Goal: Use online tool/utility: Use online tool/utility

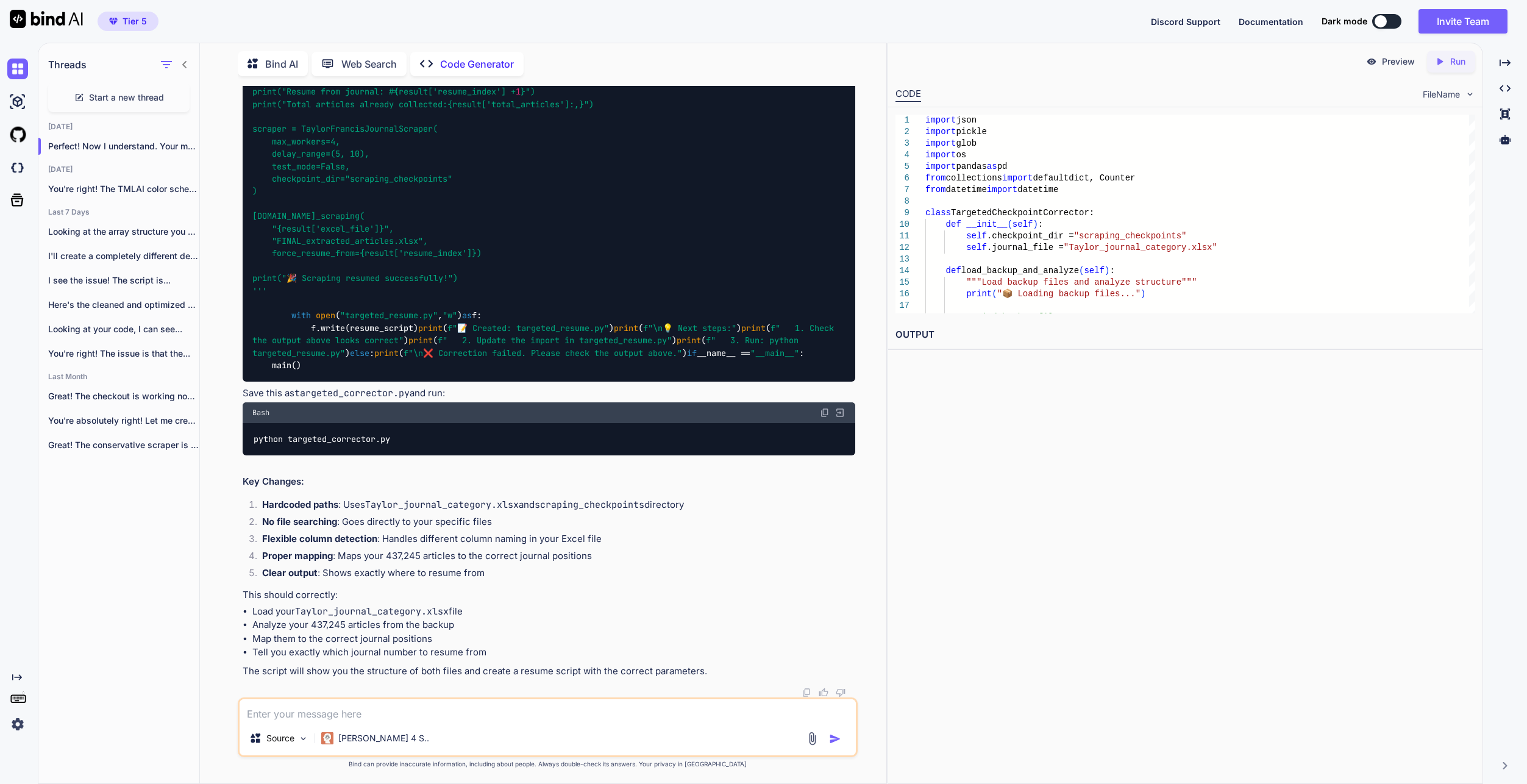
click at [382, 716] on textarea at bounding box center [548, 710] width 617 height 22
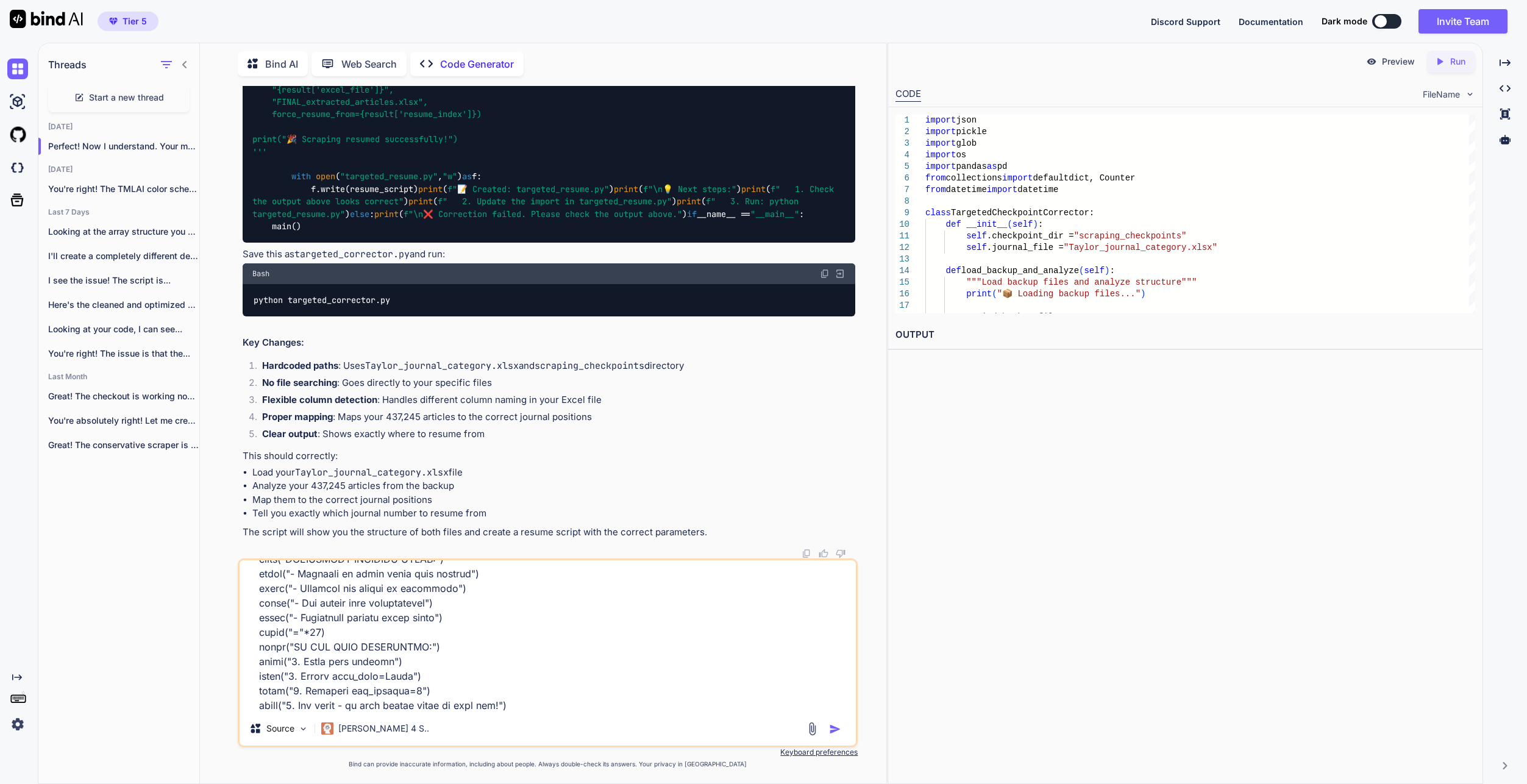
scroll to position [20395, 0]
type textarea "import pandas as pd import requests from bs4 import BeautifulSoup import time i…"
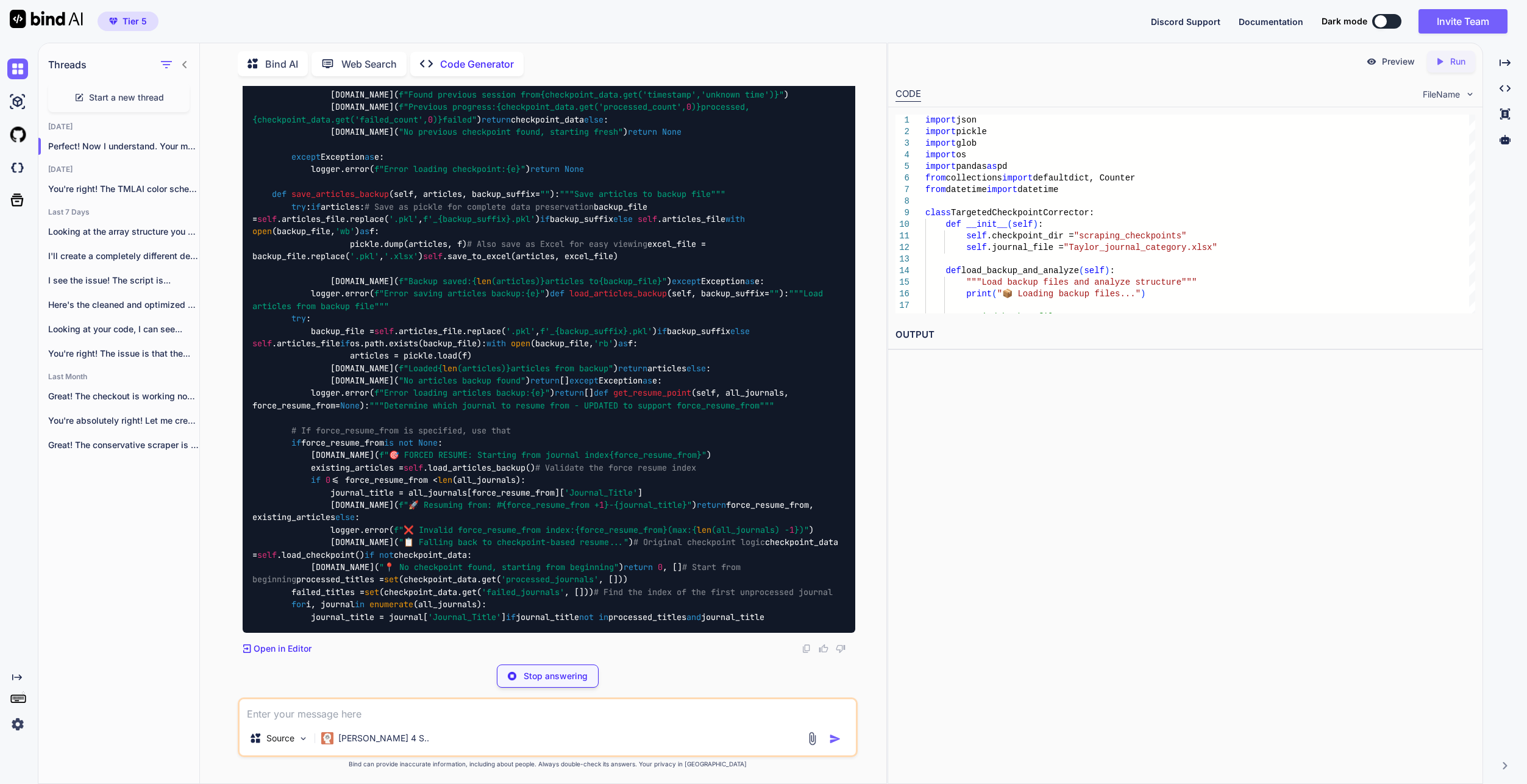
scroll to position [103619, 0]
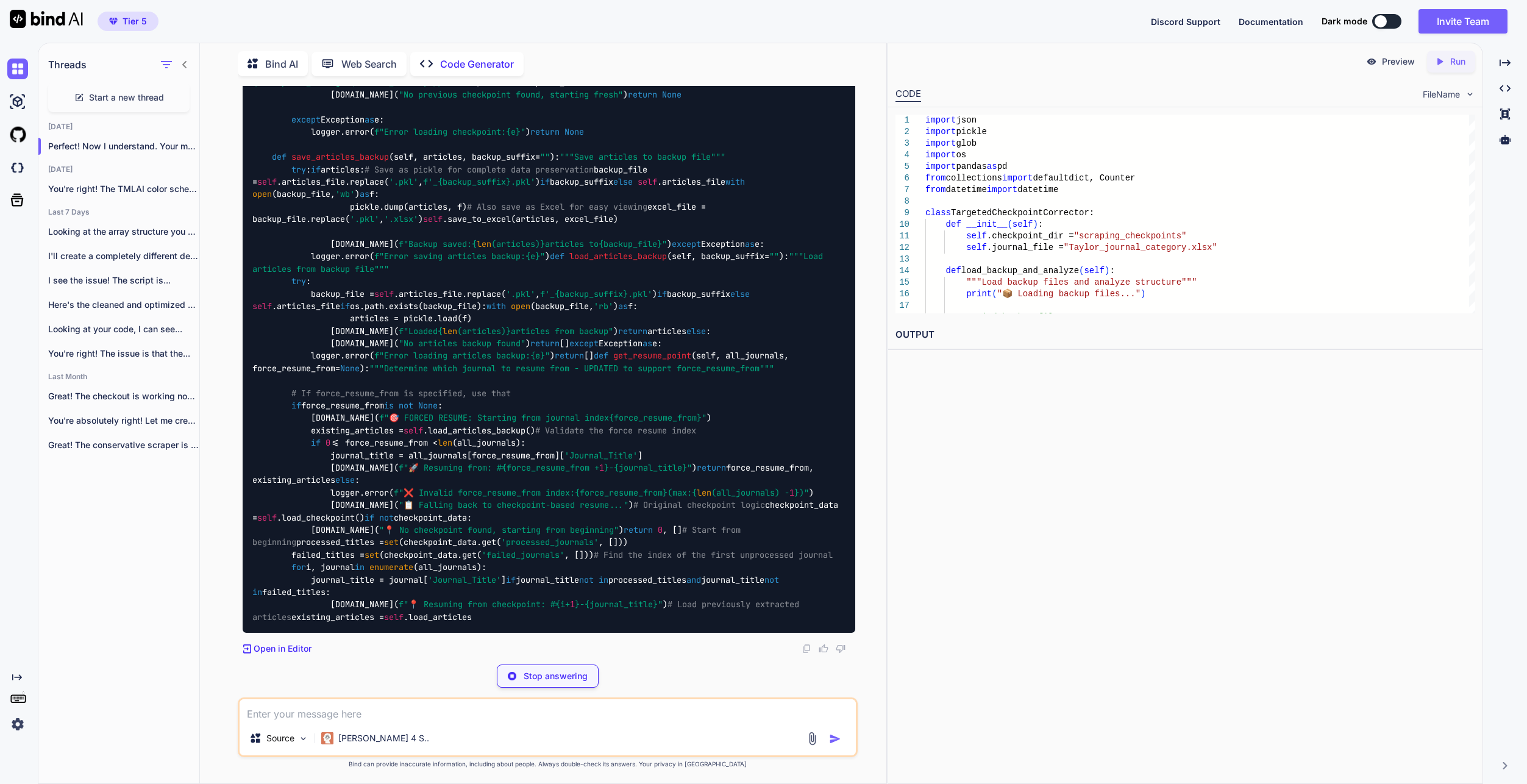
drag, startPoint x: 973, startPoint y: 502, endPoint x: 599, endPoint y: 461, distance: 376.2
click at [973, 502] on div "Preview Created with Pixso. Run CODE FileName 1 2 3 4 5 6 7 8 9 10 11 12 13 14 …" at bounding box center [1185, 413] width 596 height 741
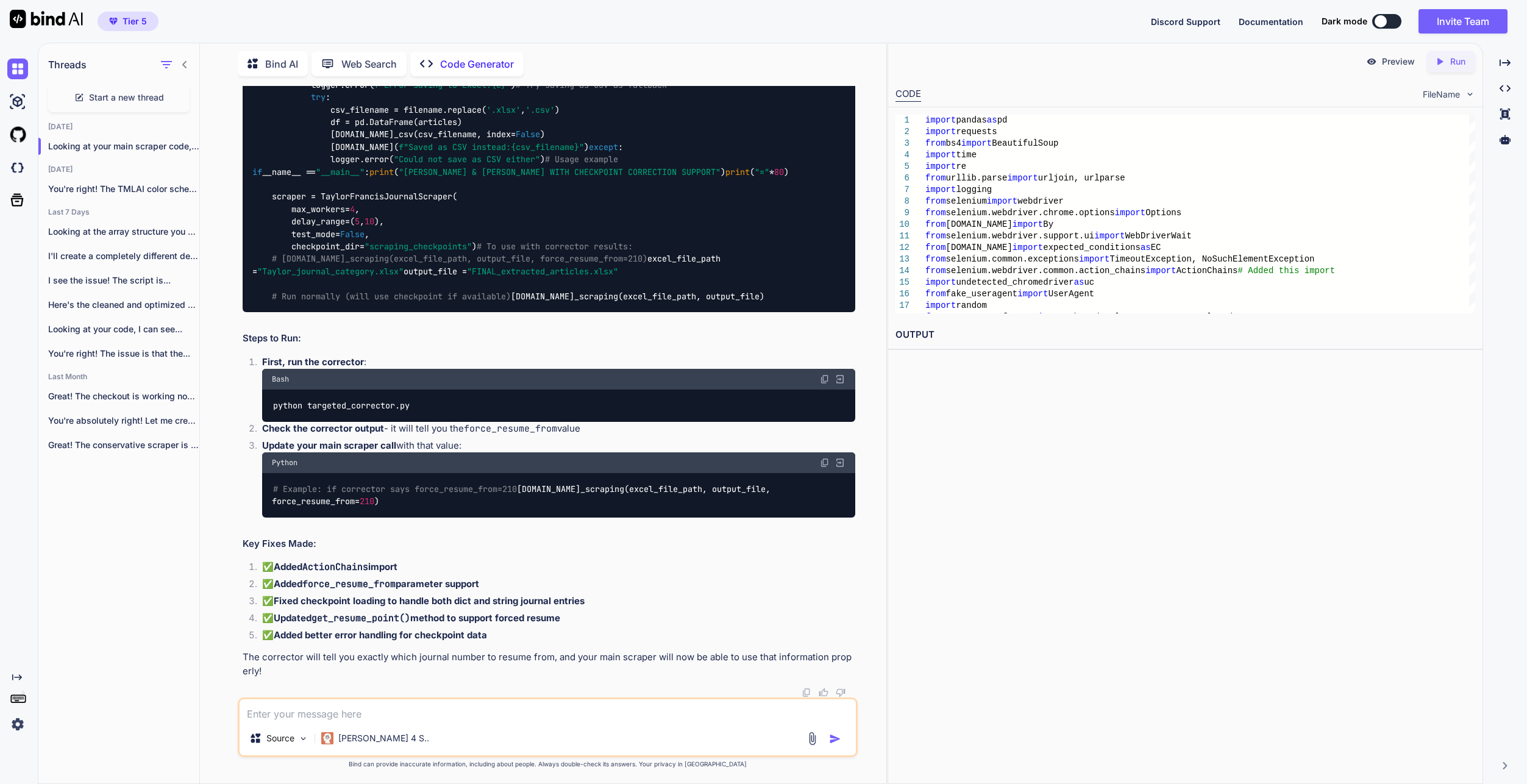
scroll to position [102119, 0]
click at [480, 709] on textarea at bounding box center [548, 710] width 617 height 22
click at [455, 708] on textarea "the main code contained 1396 lines" at bounding box center [548, 710] width 617 height 22
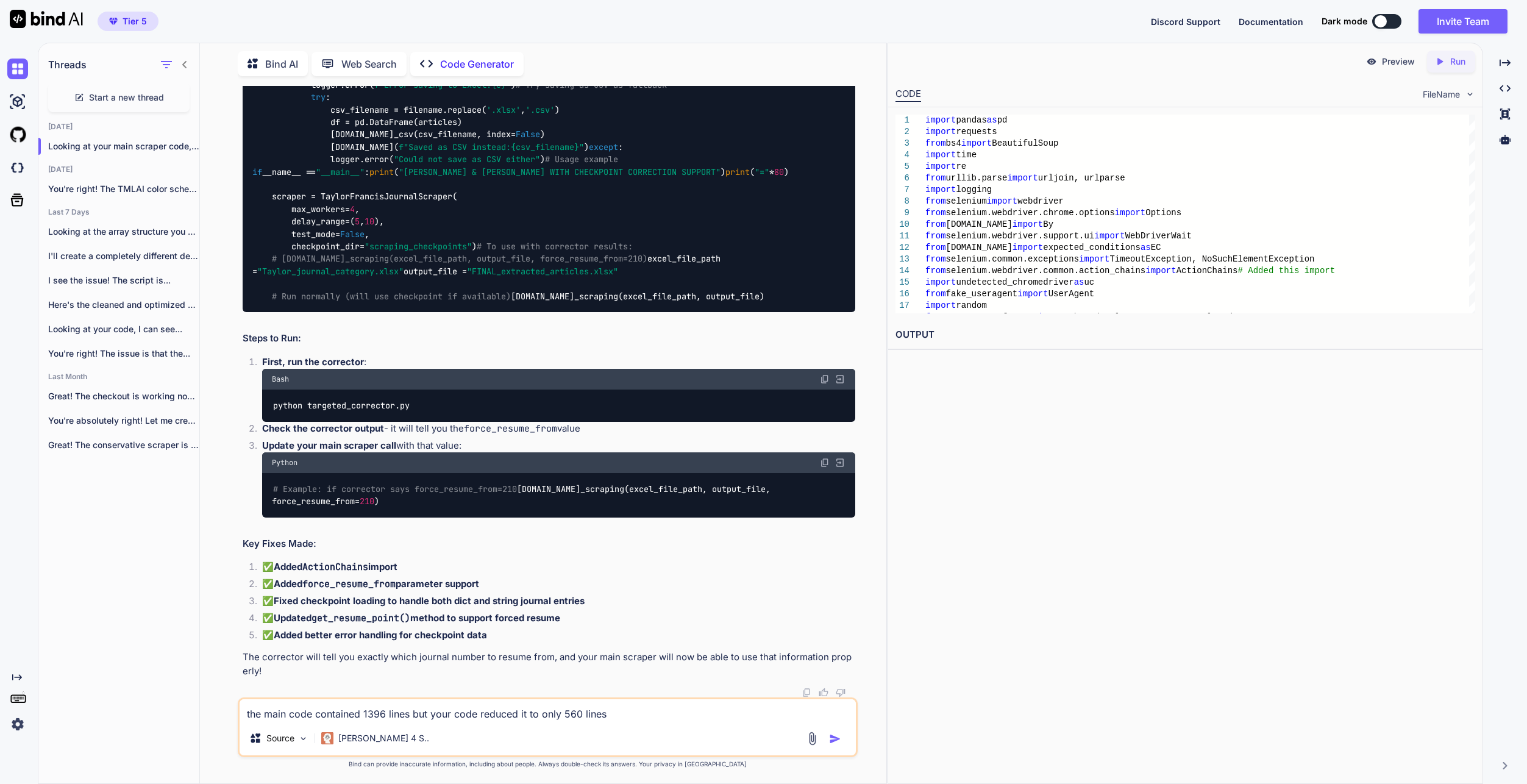
type textarea "the main code contained 1396 lines but your code reduced it to only 560 lines."
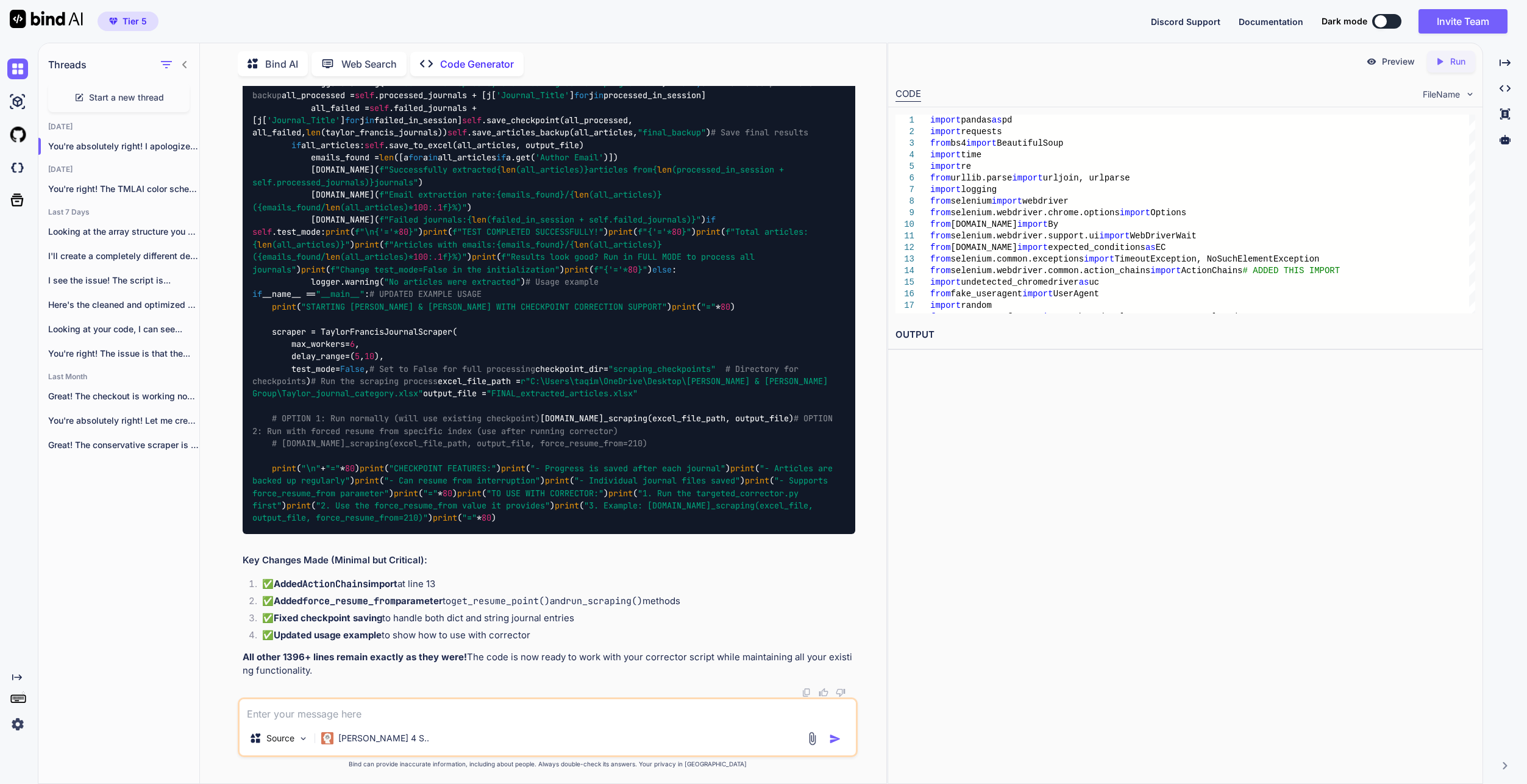
scroll to position [109303, 0]
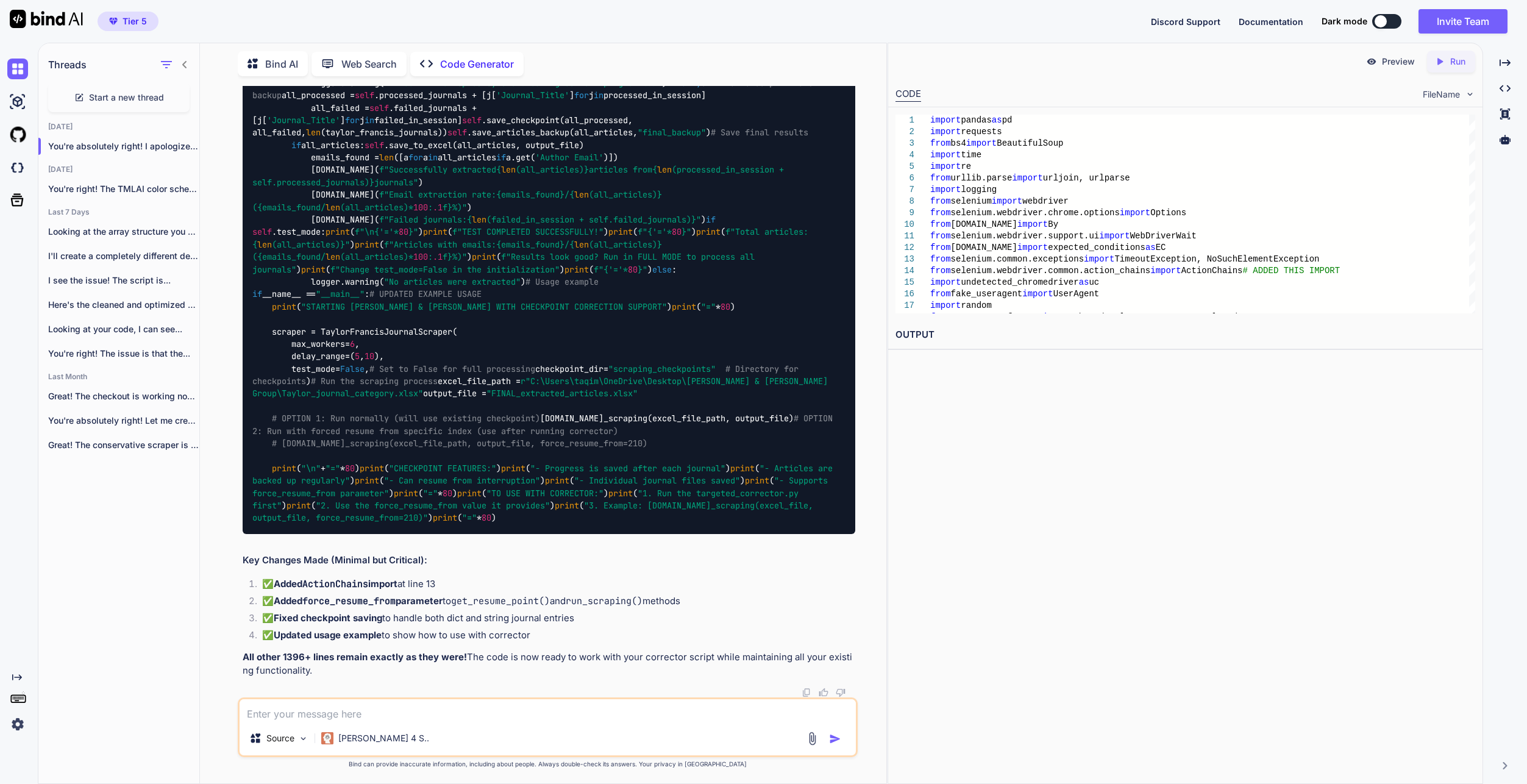
drag, startPoint x: 824, startPoint y: 454, endPoint x: 648, endPoint y: 544, distance: 197.7
click at [515, 700] on textarea at bounding box center [548, 710] width 617 height 22
paste textarea "LO I:\Dolor\sitam\ConSecte\Adipisc\Elitse & Doeiusm Tempo> & I:/Utlab/etdol/Mag…"
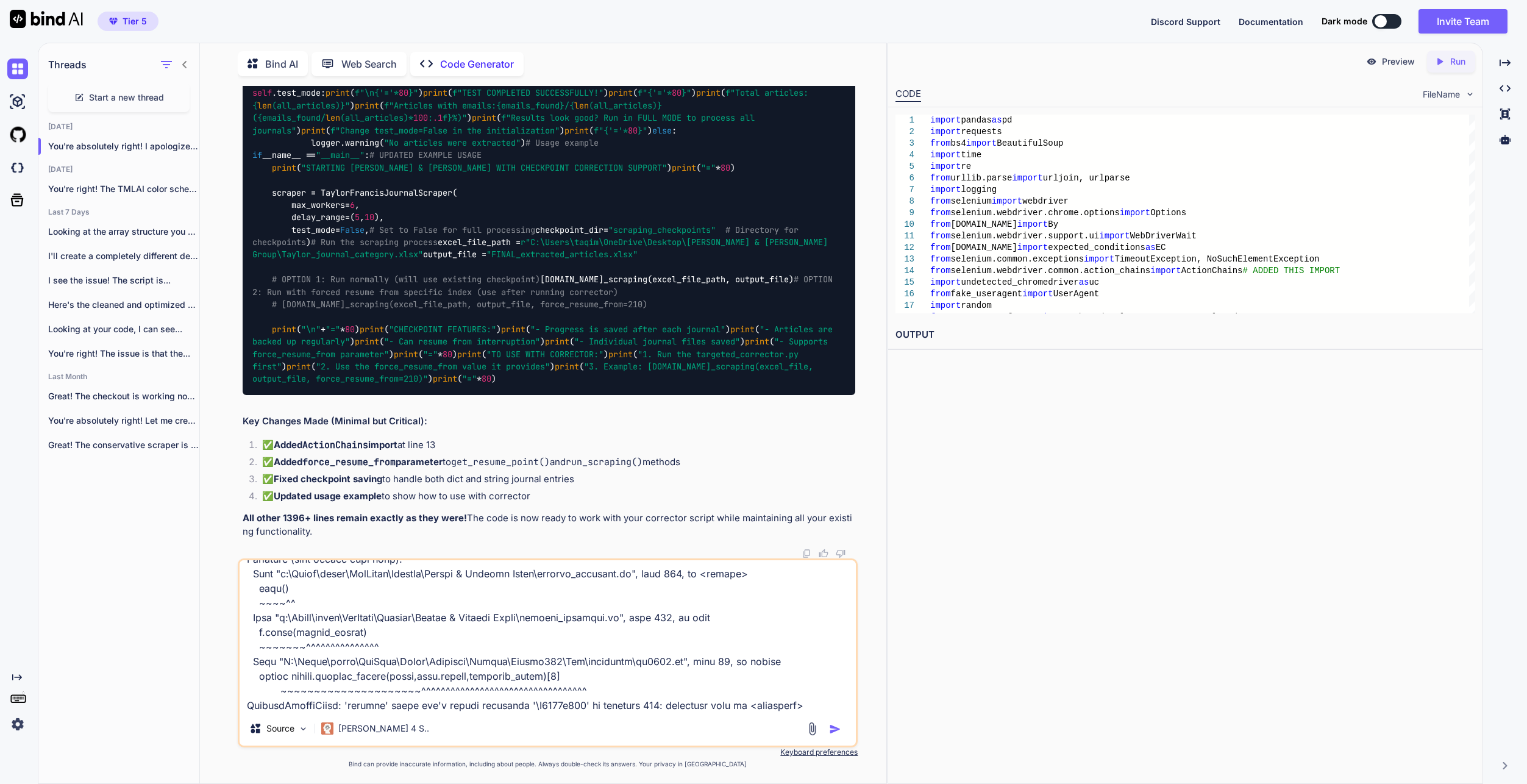
scroll to position [1420, 0]
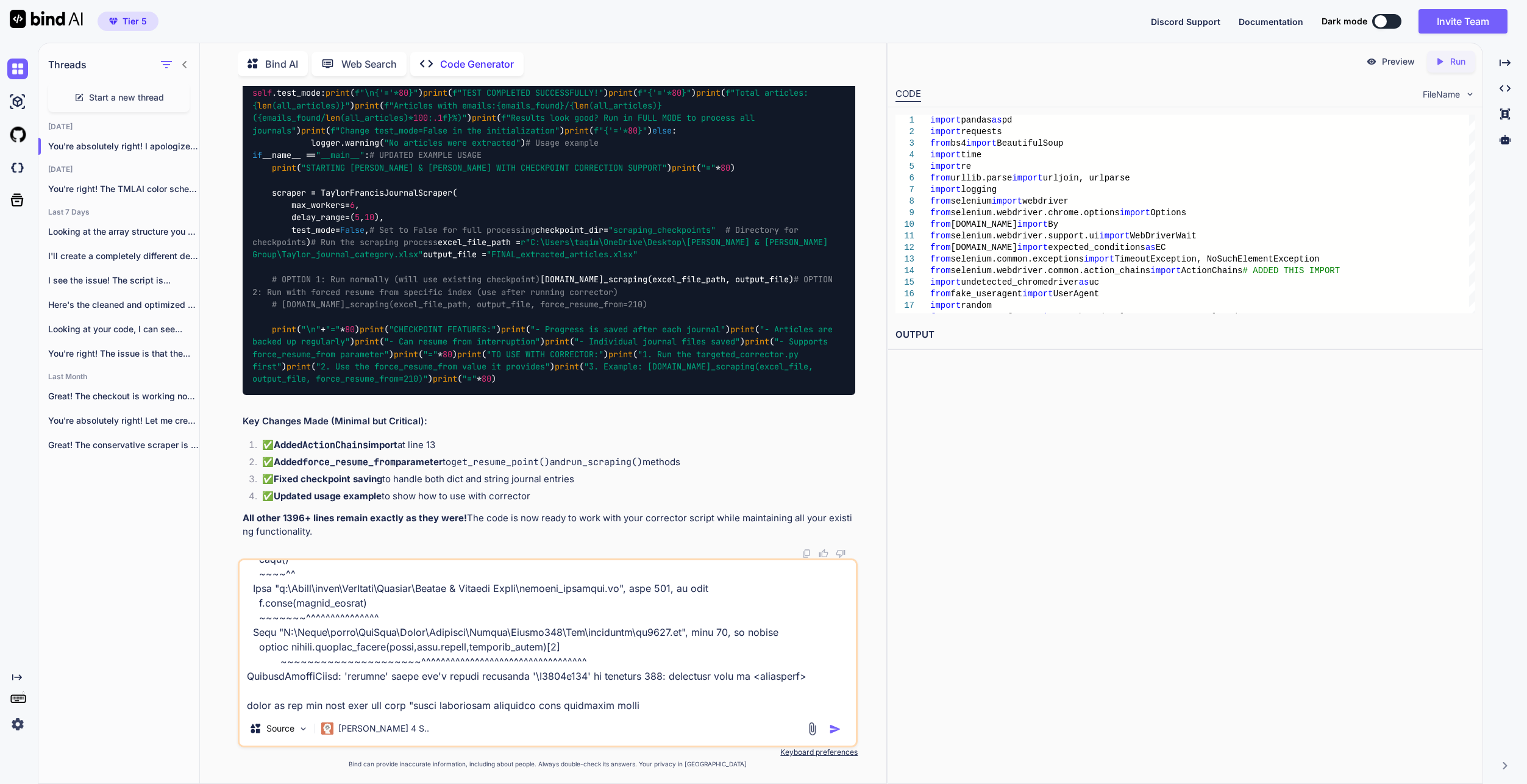
type textarea "LO I:\Dolor\sitam\ConSecte\Adipisc\Elitse & Doeiusm Tempo> & I:/Utlab/etdol/Mag…"
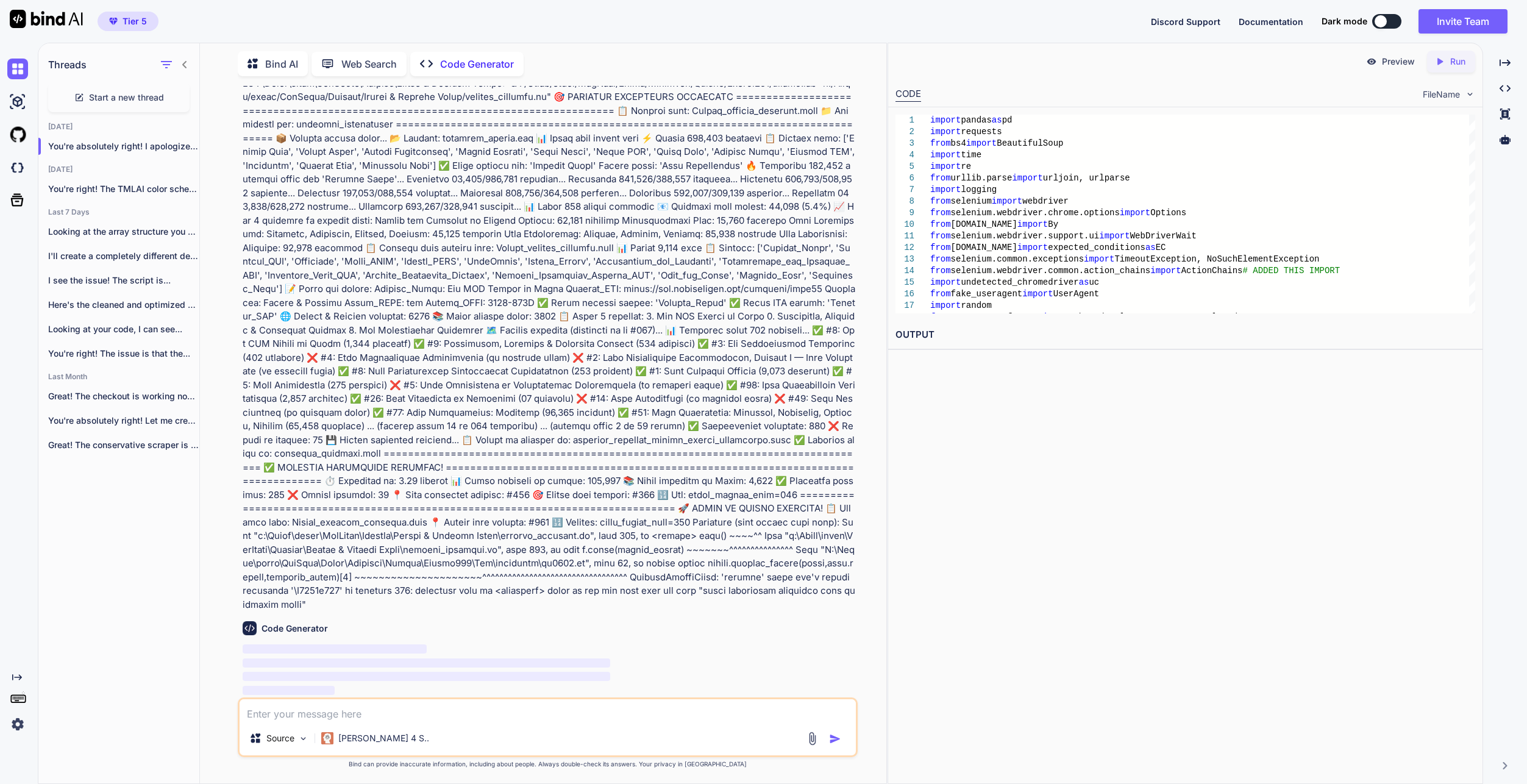
scroll to position [128000, 0]
click at [618, 582] on p at bounding box center [548, 344] width 613 height 535
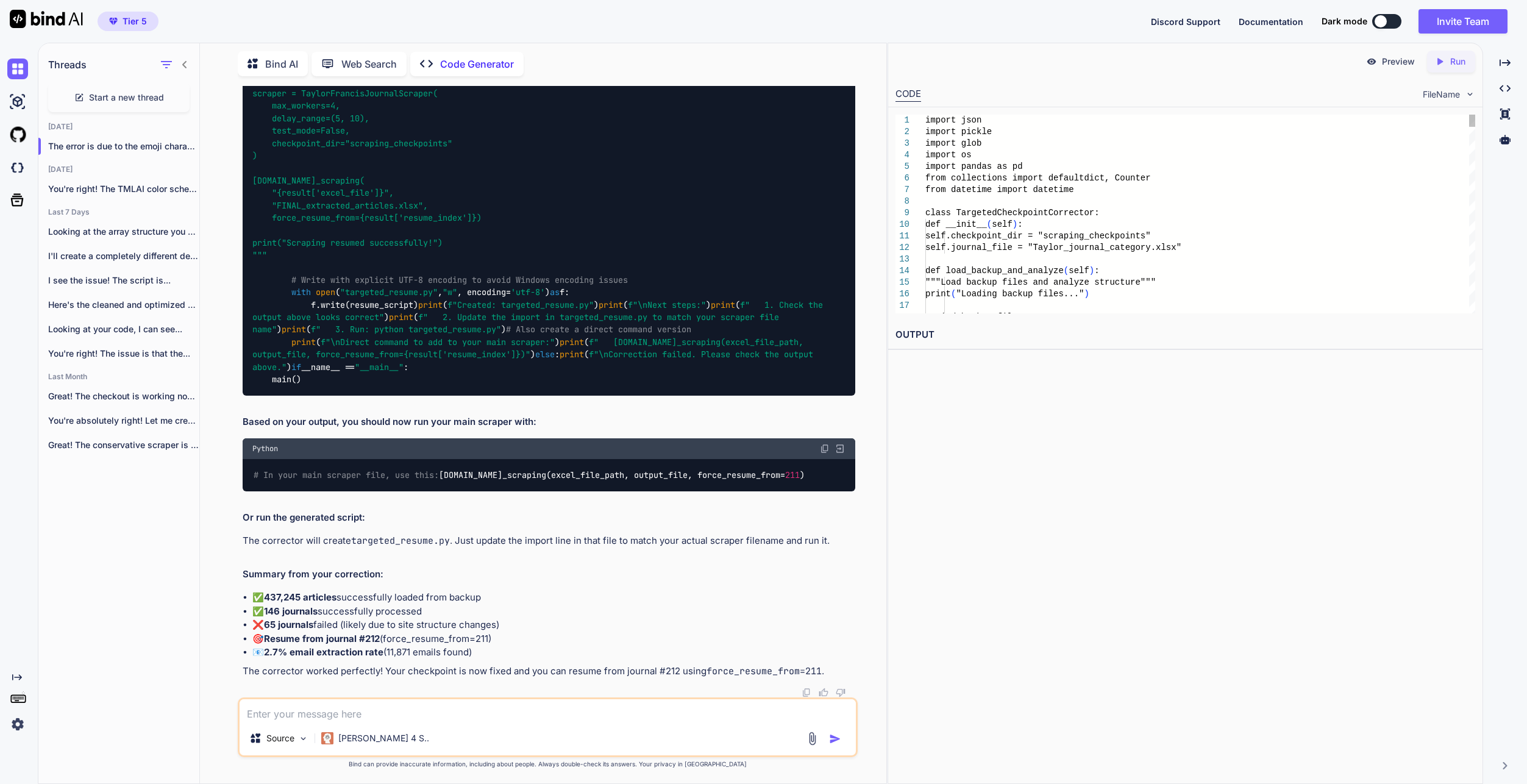
scroll to position [128255, 0]
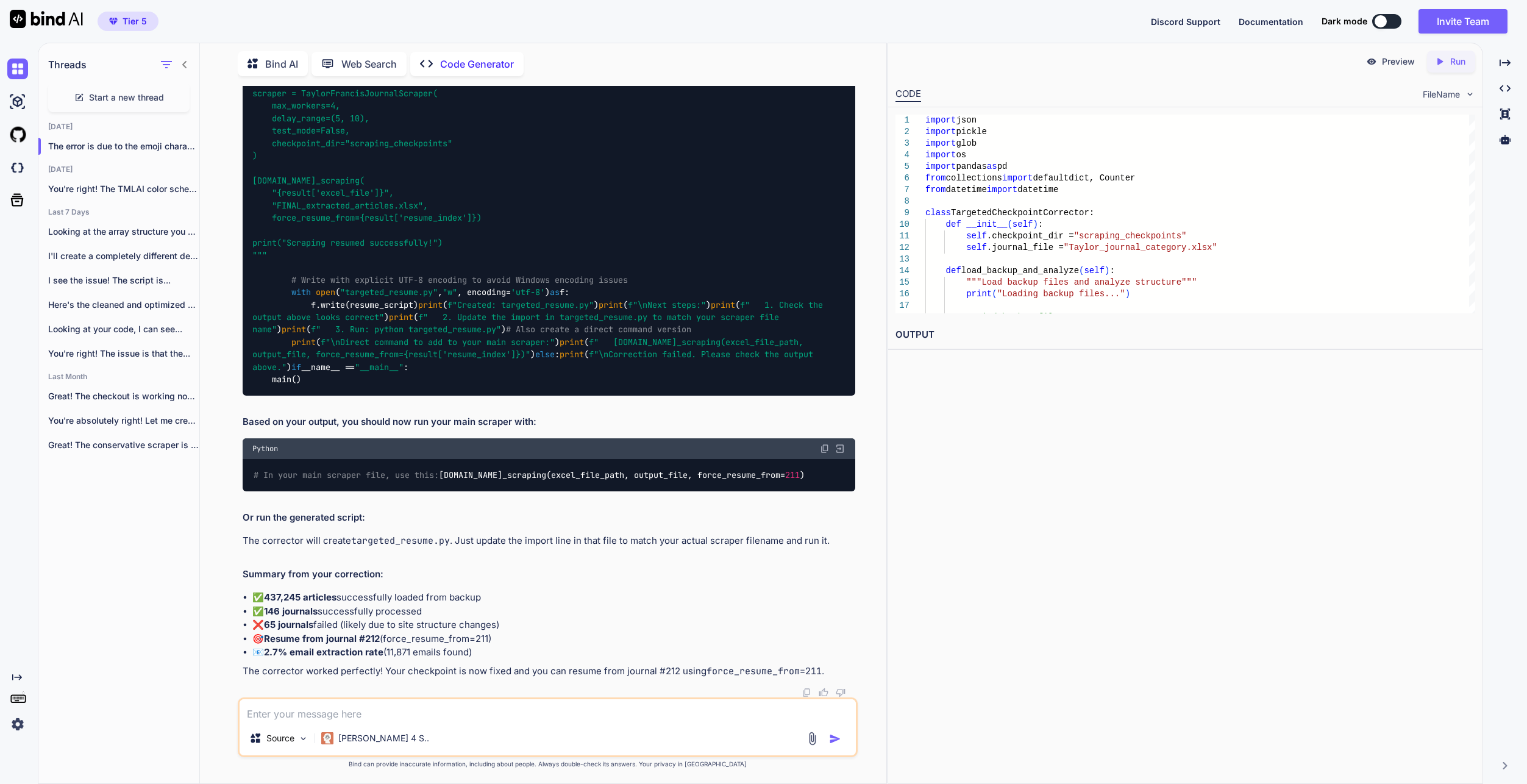
drag, startPoint x: 1283, startPoint y: 767, endPoint x: 1048, endPoint y: 598, distance: 289.5
click at [1283, 767] on div "Preview Created with Pixso. Run CODE FileName 1 2 3 4 5 6 7 8 9 10 11 12 13 14 …" at bounding box center [1185, 413] width 596 height 741
drag, startPoint x: 1013, startPoint y: 566, endPoint x: 208, endPoint y: 236, distance: 870.0
click at [1013, 566] on div "Preview Created with Pixso. Run CODE FileName 1 2 3 4 5 6 7 8 9 10 11 12 13 14 …" at bounding box center [1185, 413] width 596 height 741
